Goal: Transaction & Acquisition: Purchase product/service

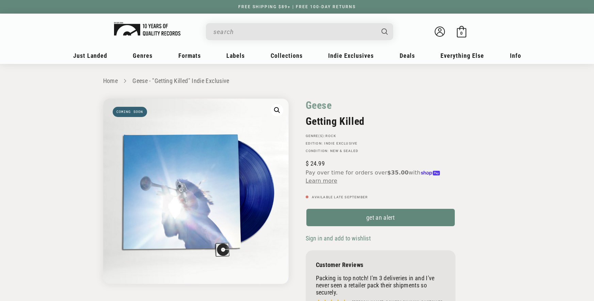
click at [155, 26] on img at bounding box center [147, 29] width 66 height 14
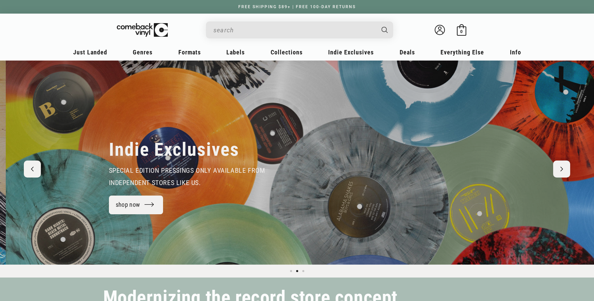
scroll to position [0, 594]
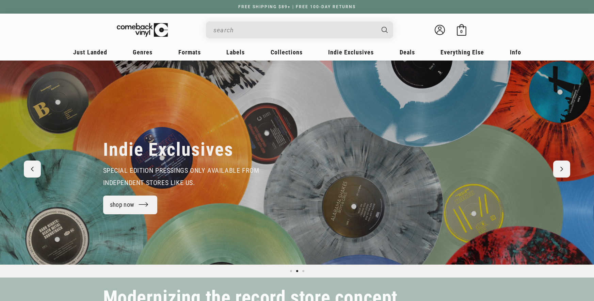
click at [243, 33] on input "When autocomplete results are available use up and down arrows to review and en…" at bounding box center [293, 30] width 161 height 14
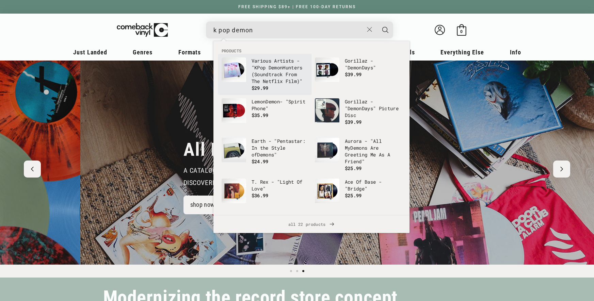
type input "k pop demon"
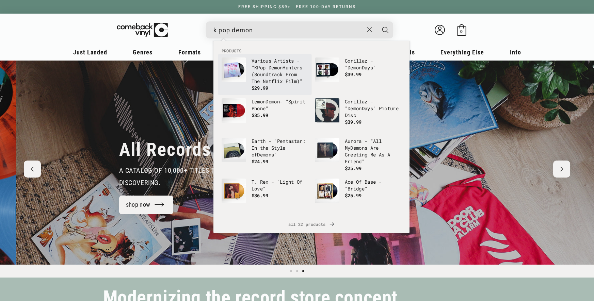
click at [271, 70] on b "Demon" at bounding box center [275, 67] width 14 height 6
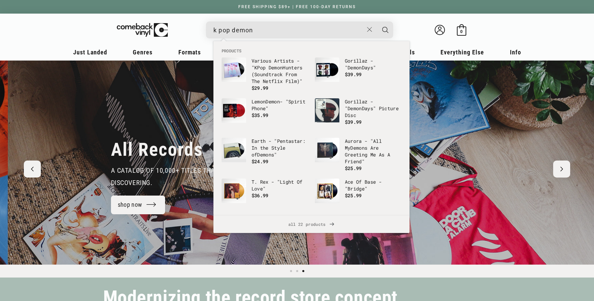
scroll to position [0, 1188]
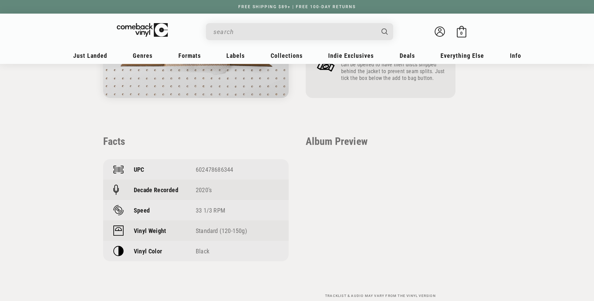
scroll to position [423, 0]
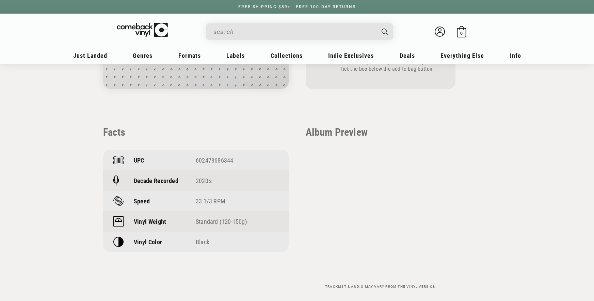
click at [216, 160] on div "602478686344" at bounding box center [237, 160] width 83 height 7
copy div "602478686344"
click at [510, 143] on section "Home Various Artists - "KPop Demon Hunters (Soundtrack From The Netflix Film)" …" at bounding box center [297, 42] width 594 height 803
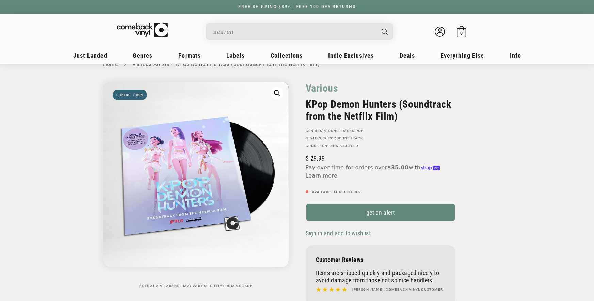
scroll to position [0, 0]
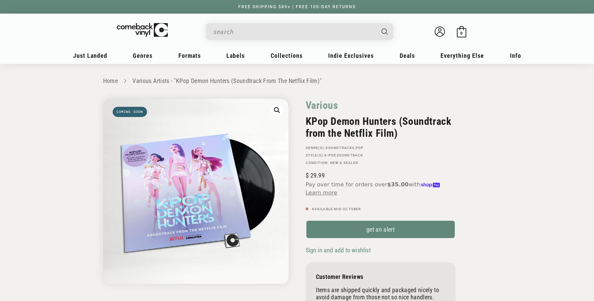
click at [453, 128] on h2 "KPop Demon Hunters (Soundtrack from the Netflix Film)" at bounding box center [381, 127] width 150 height 24
